Goal: Task Accomplishment & Management: Complete application form

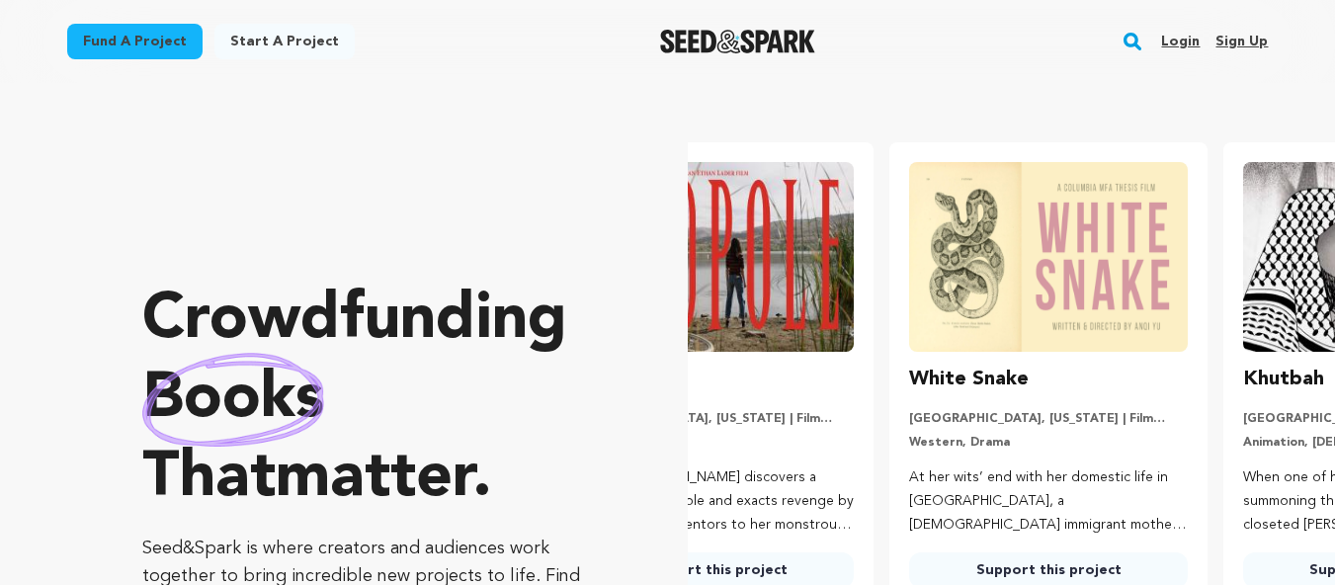
scroll to position [0, 342]
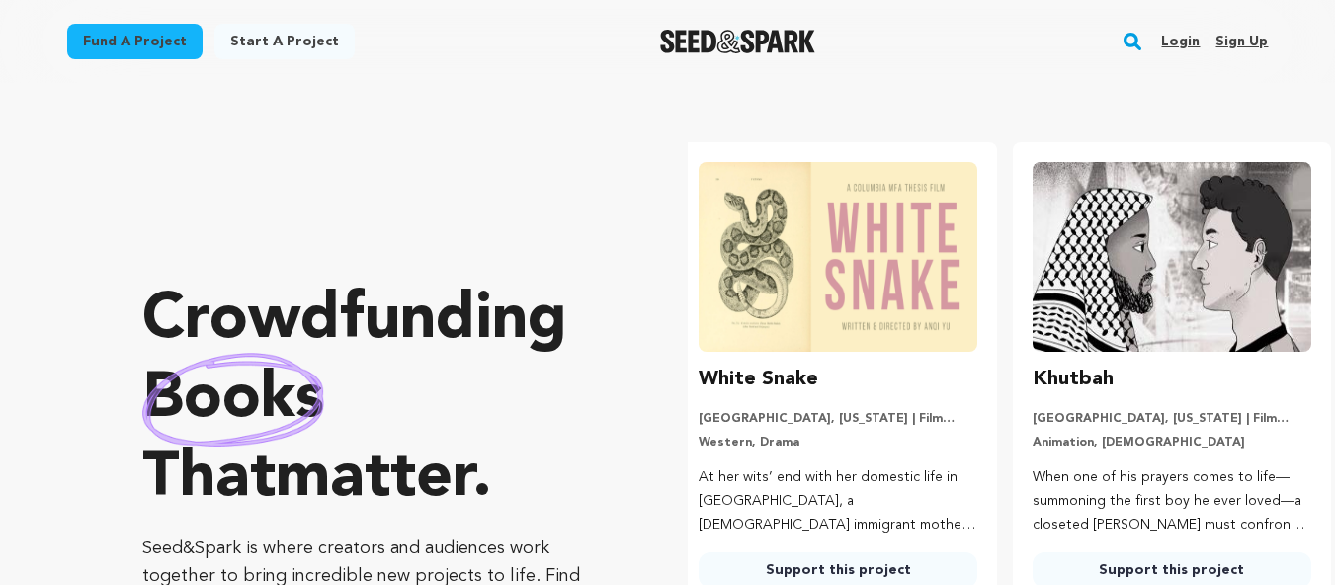
click at [1254, 55] on link "Sign up" at bounding box center [1242, 42] width 52 height 32
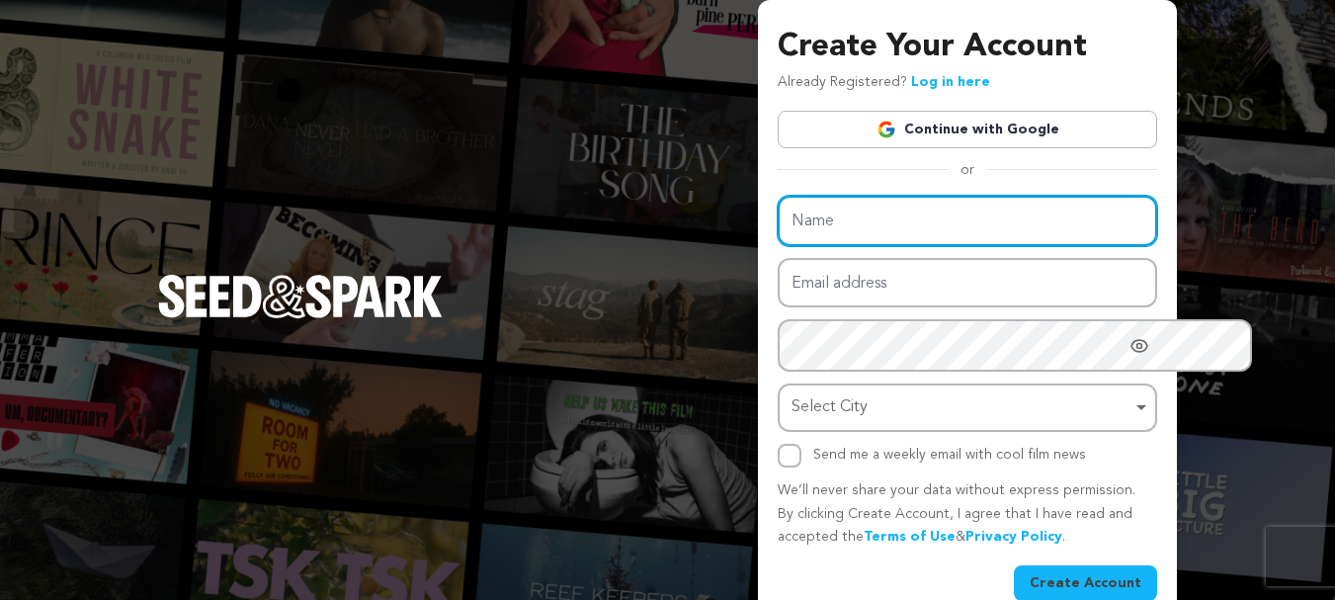
click at [833, 246] on input "Name" at bounding box center [968, 221] width 380 height 50
click at [778, 232] on input "Name" at bounding box center [968, 221] width 380 height 50
paste input "Digital Marketing Course Lahore"
type input "Digital Marketing Course Lahore"
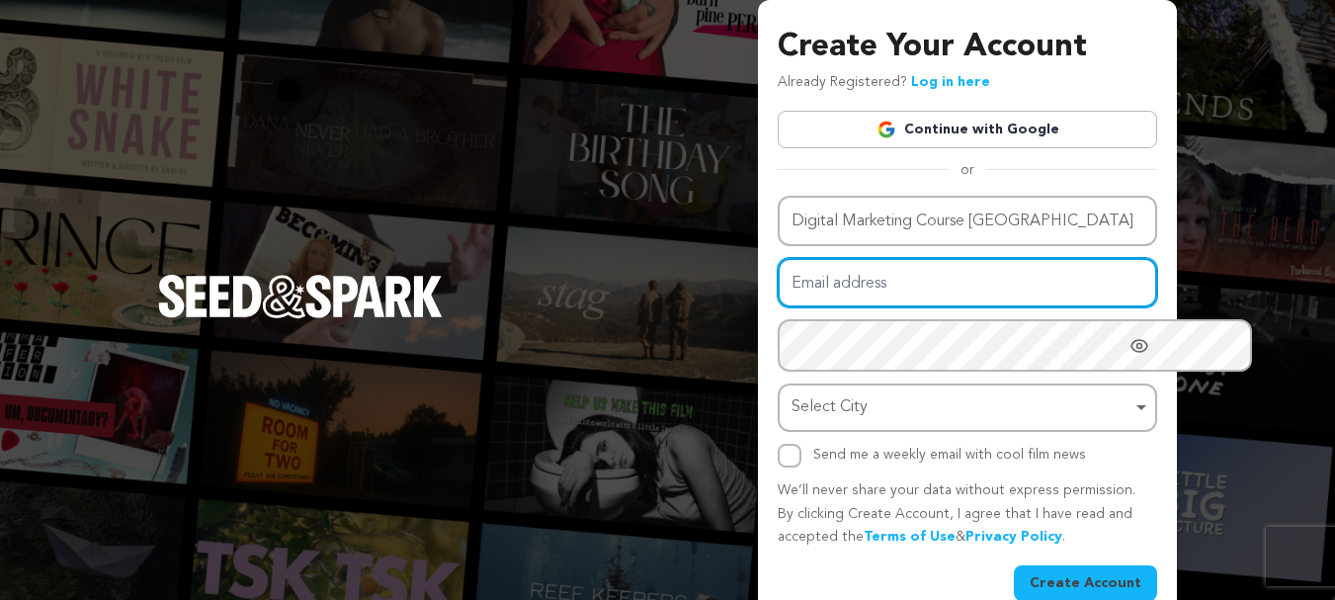
click at [778, 308] on input "Email address" at bounding box center [968, 283] width 380 height 50
type input "emannaeem878@gmail.com"
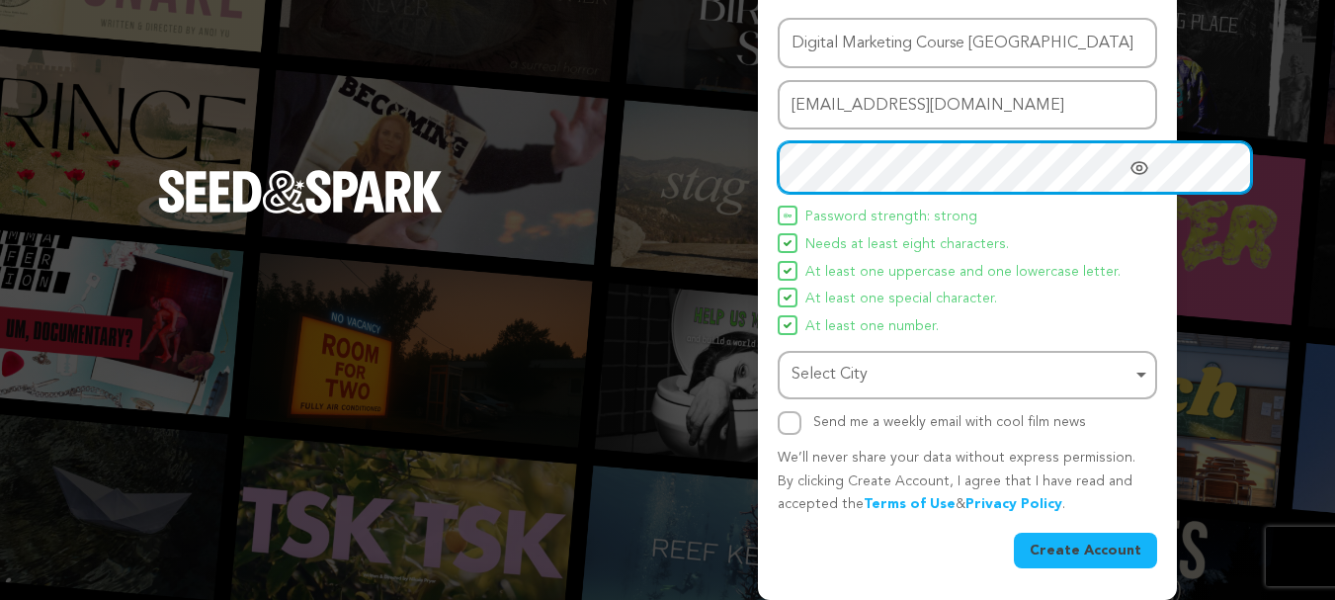
scroll to position [268, 0]
click at [856, 361] on div "Select City Remove item" at bounding box center [962, 375] width 340 height 29
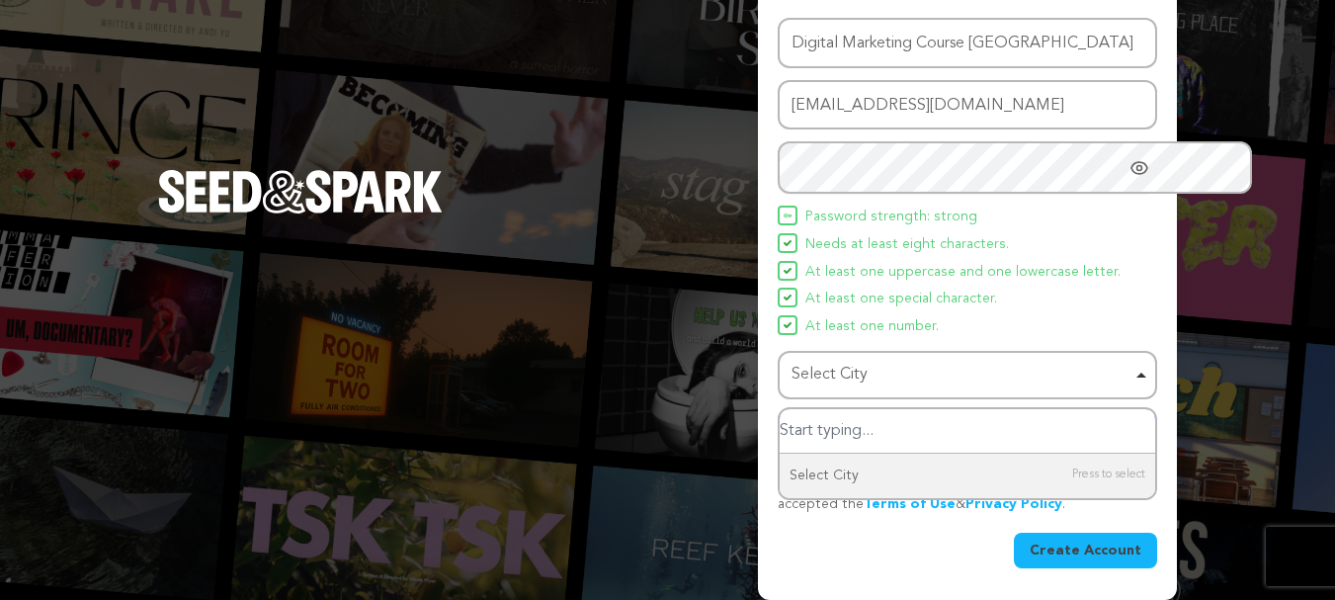
click at [830, 409] on input "Select City" at bounding box center [968, 431] width 376 height 44
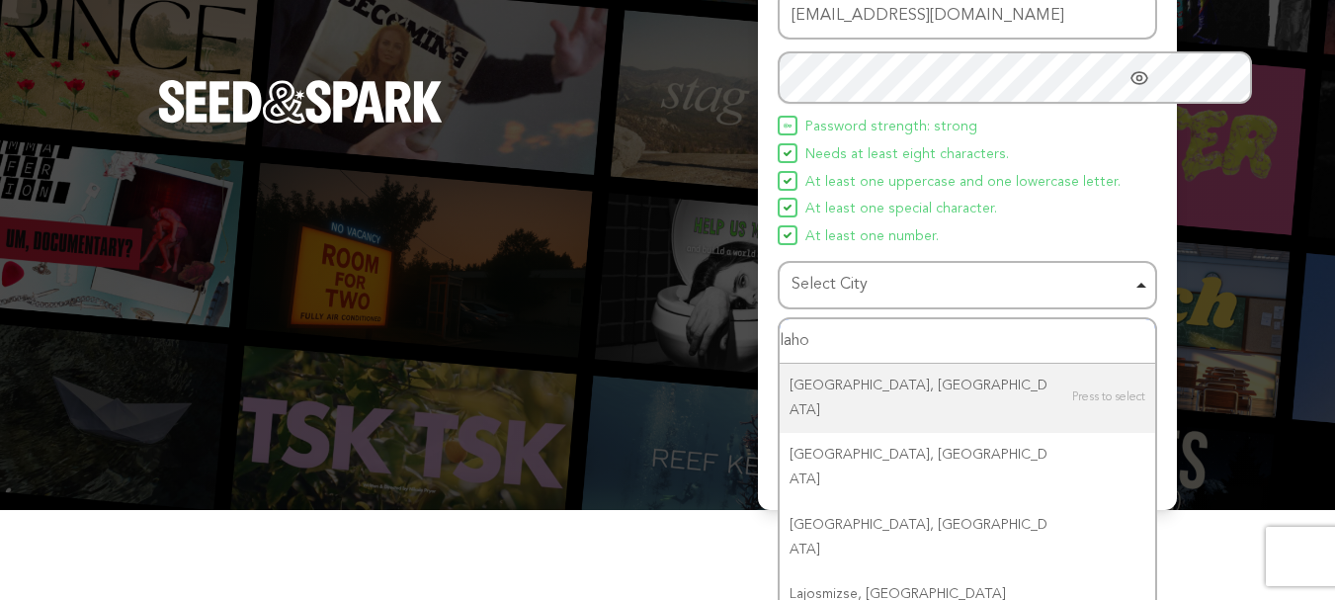
type input "lahoe"
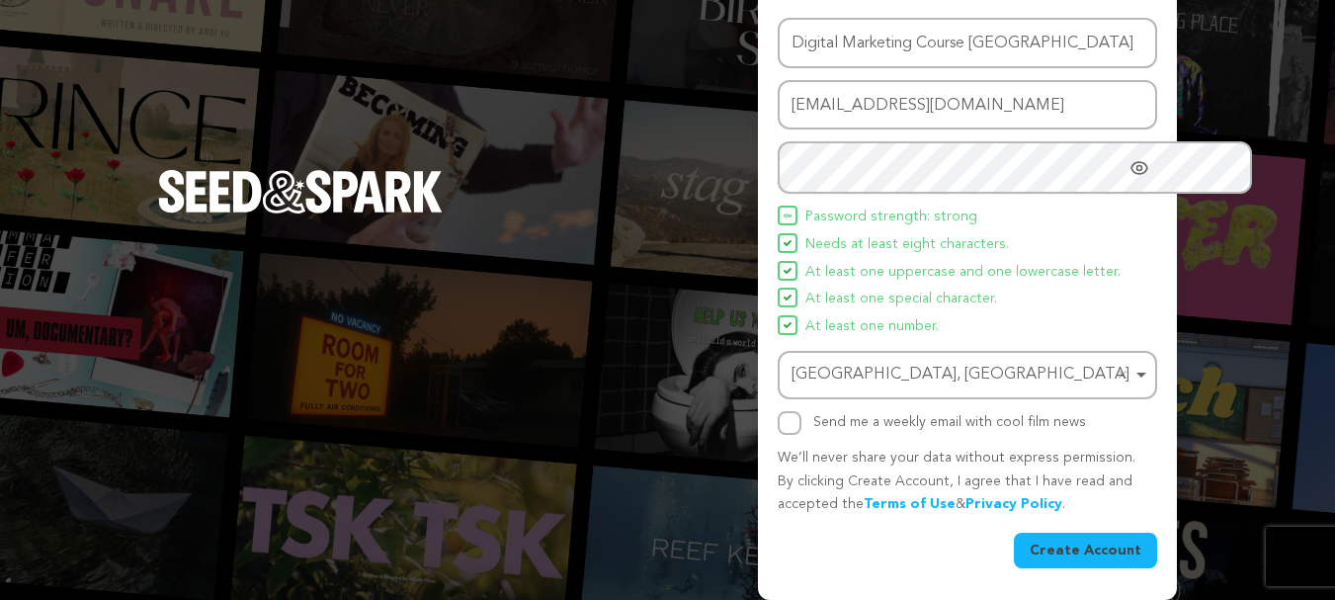
click at [1014, 545] on button "Create Account" at bounding box center [1085, 551] width 143 height 36
